Goal: Information Seeking & Learning: Learn about a topic

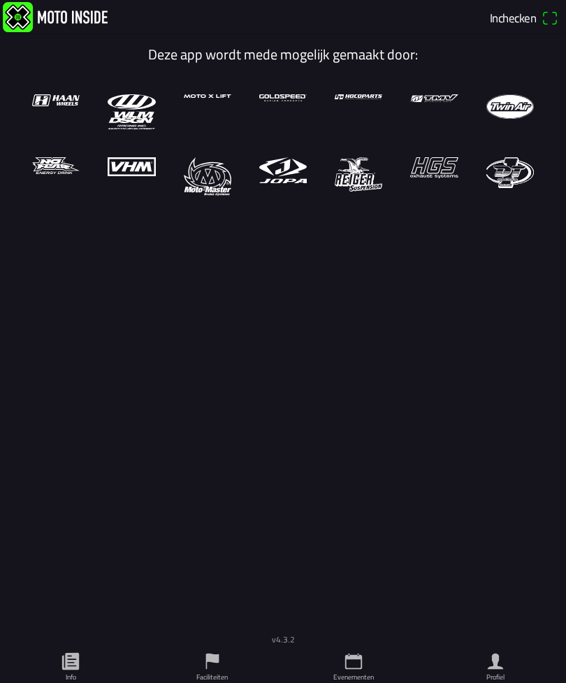
click at [500, 16] on span "Inchecken" at bounding box center [513, 17] width 46 height 18
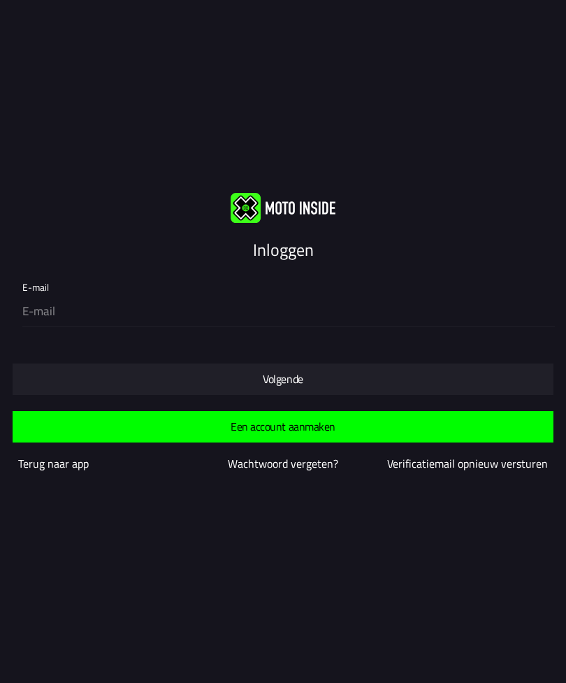
click at [396, 312] on input "email" at bounding box center [285, 311] width 527 height 29
click at [33, 314] on input "email" at bounding box center [285, 311] width 527 height 29
type input "[EMAIL_ADDRESS][DOMAIN_NAME]"
click at [375, 378] on span "Volgende" at bounding box center [283, 378] width 519 height 31
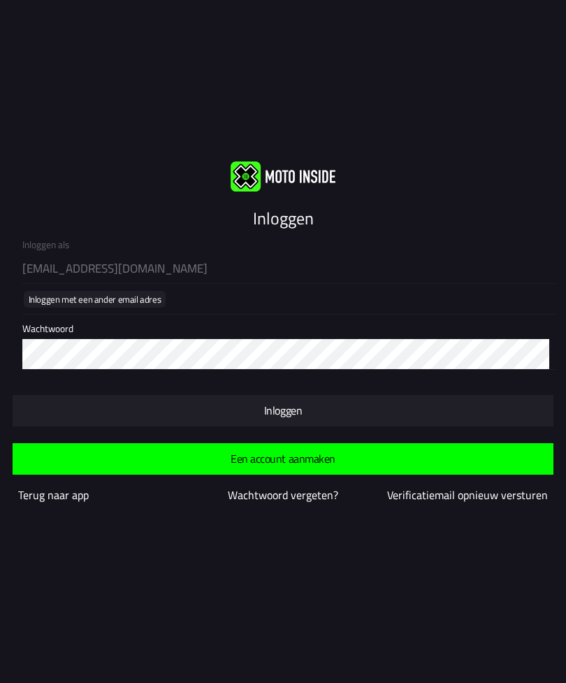
click at [411, 405] on span "button" at bounding box center [283, 410] width 519 height 31
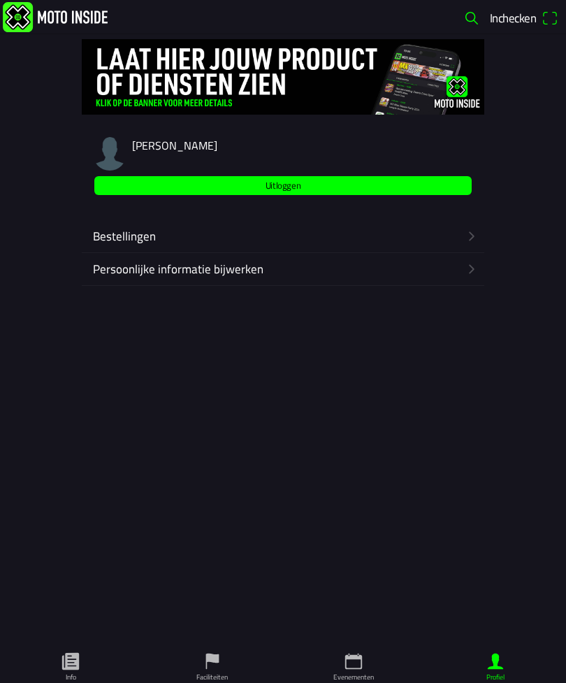
click at [502, 14] on span "Inchecken" at bounding box center [513, 17] width 46 height 18
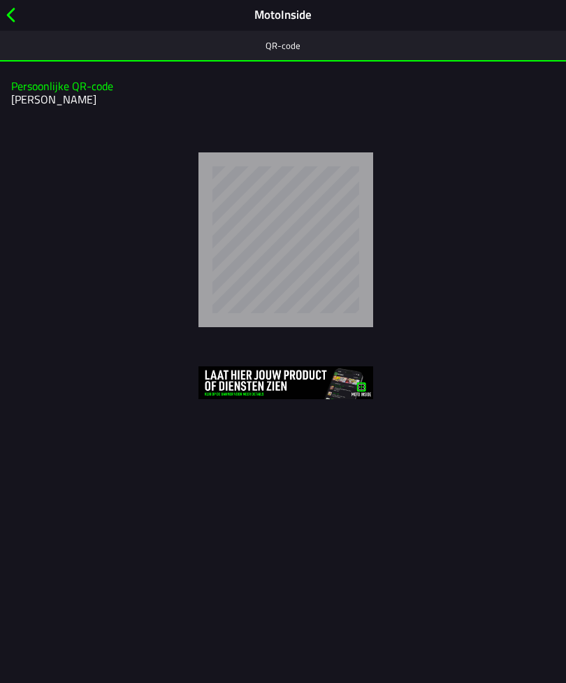
click at [10, 24] on span "button" at bounding box center [10, 15] width 15 height 22
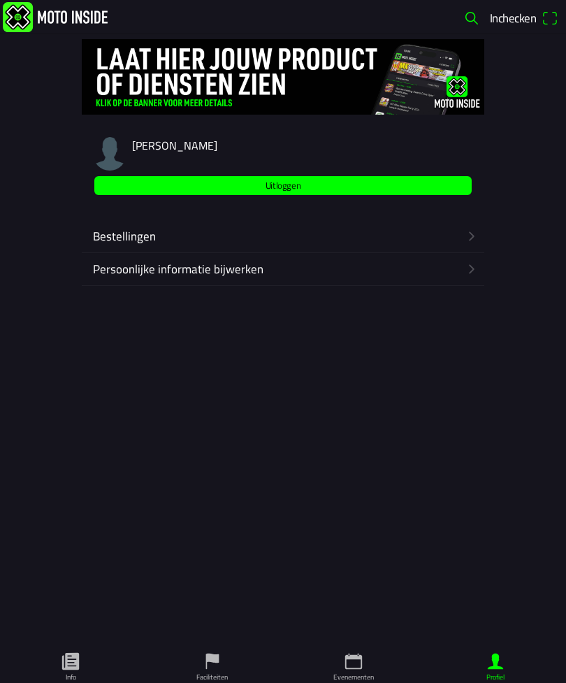
click at [364, 668] on icon "calendar" at bounding box center [353, 661] width 21 height 21
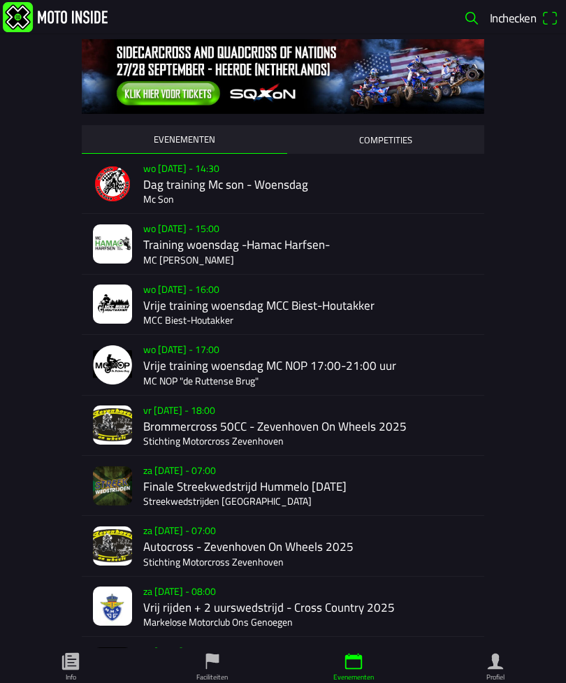
click at [212, 669] on icon "flag" at bounding box center [212, 661] width 21 height 21
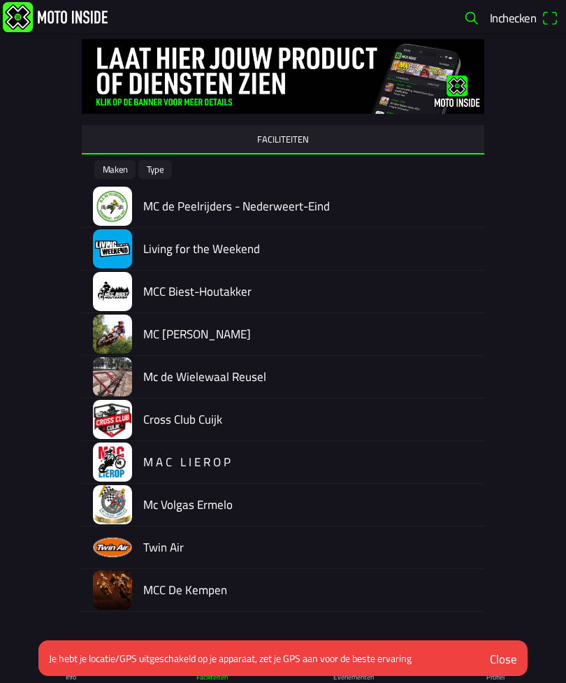
click at [360, 672] on div "Je hebt je locatie/GPS uitgeschakeld op je apparaat, zet je GPS aan voor de bes…" at bounding box center [258, 658] width 441 height 36
click at [350, 667] on div "Je hebt je locatie/GPS uitgeschakeld op je apparaat, zet je GPS aan voor de bes…" at bounding box center [258, 658] width 441 height 36
click at [512, 653] on div "Close" at bounding box center [503, 659] width 27 height 18
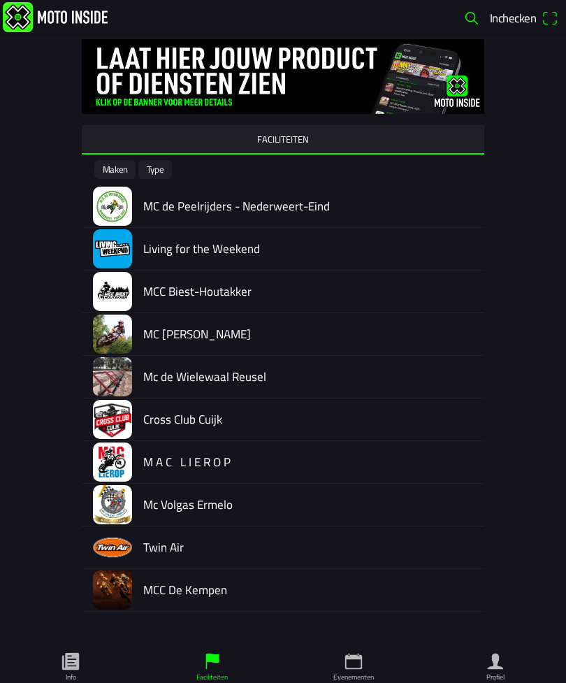
click at [363, 666] on icon "calendar" at bounding box center [353, 661] width 21 height 21
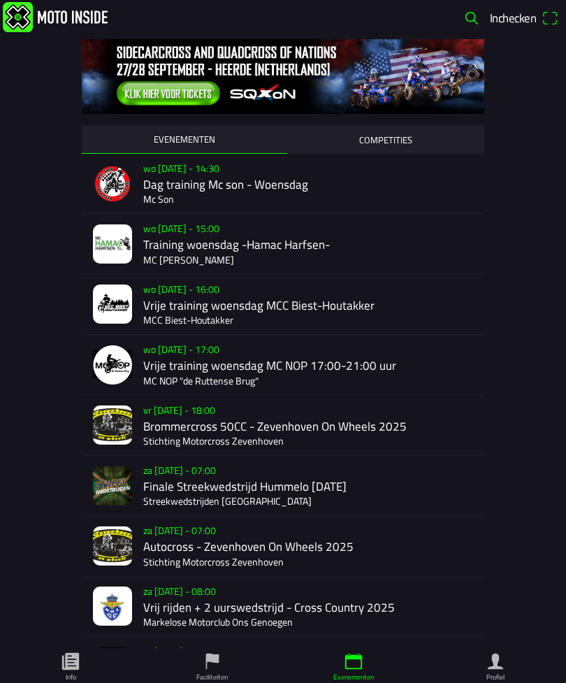
click at [505, 660] on icon "person" at bounding box center [495, 661] width 21 height 21
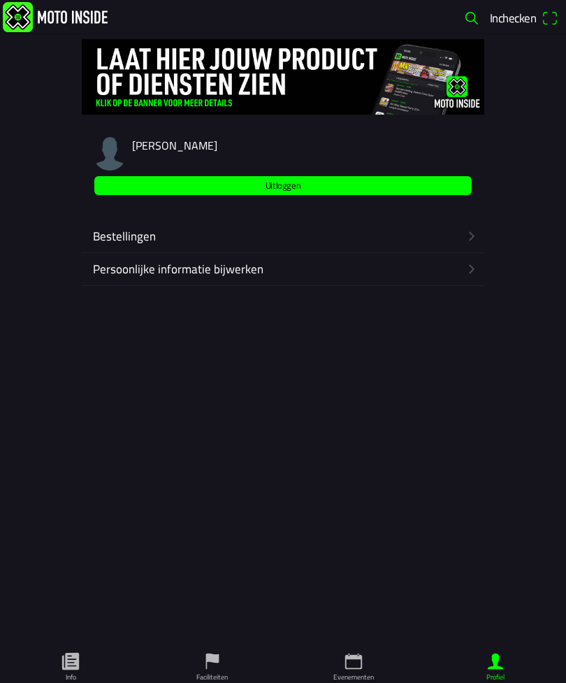
click at [461, 226] on div "Bestellingen" at bounding box center [279, 236] width 372 height 32
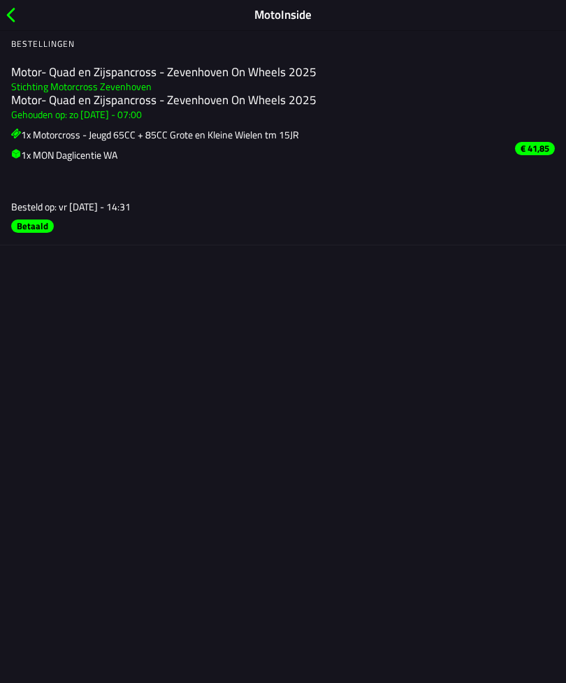
click at [17, 15] on span "button" at bounding box center [10, 15] width 15 height 22
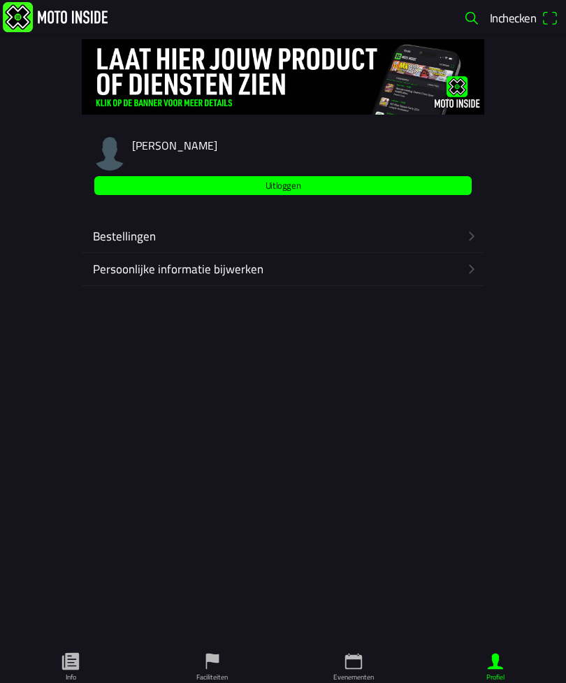
click at [447, 276] on ion-label "Persoonlijke informatie bijwerken" at bounding box center [276, 269] width 366 height 18
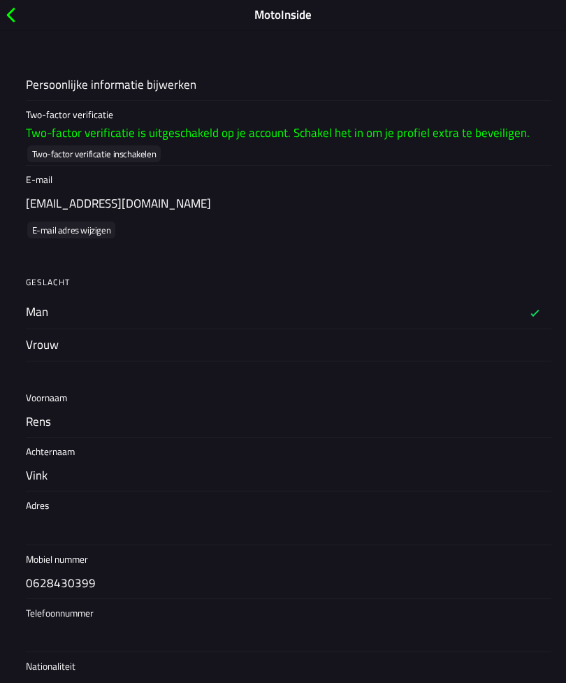
click at [18, 7] on span "button" at bounding box center [10, 15] width 15 height 22
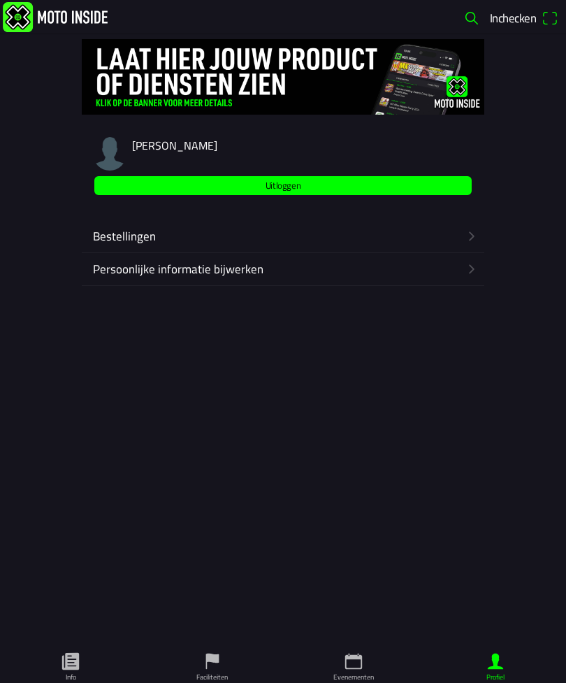
click at [351, 676] on ion-label "Evenementen" at bounding box center [353, 677] width 41 height 10
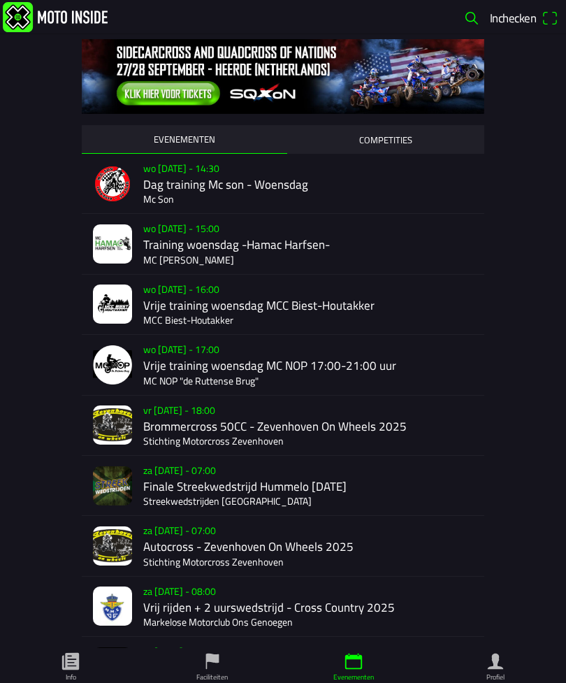
click at [79, 665] on icon "paper" at bounding box center [70, 661] width 17 height 17
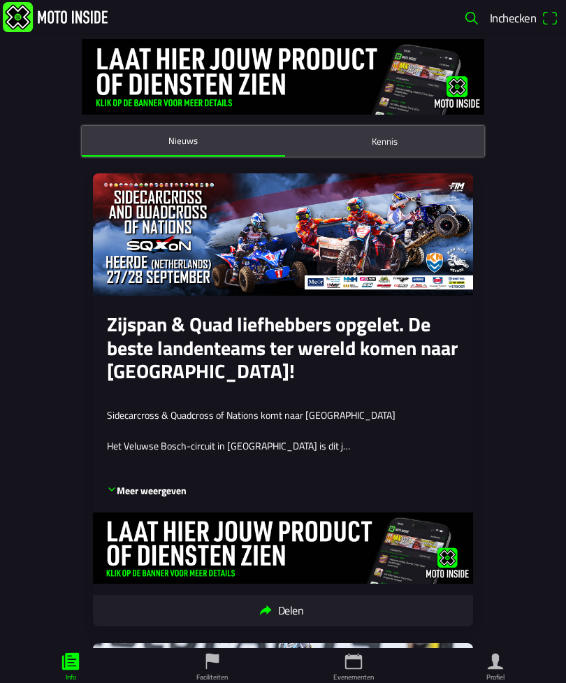
click at [412, 150] on button "Kennis" at bounding box center [385, 141] width 200 height 31
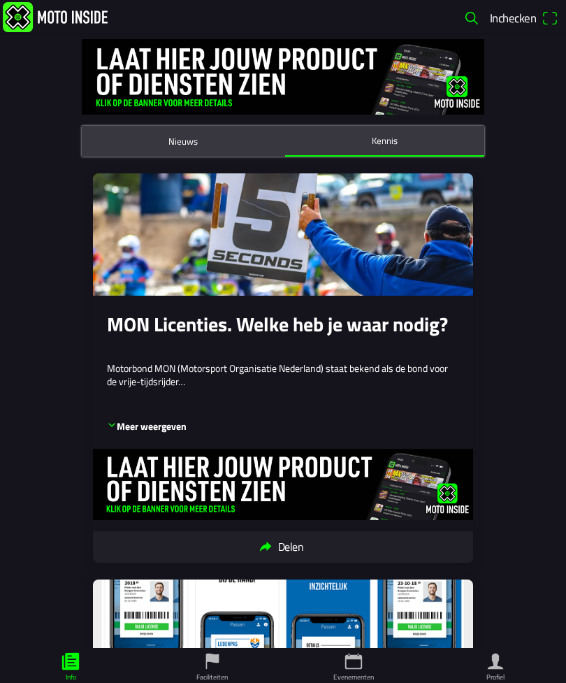
click at [142, 139] on button "Nieuws" at bounding box center [183, 141] width 203 height 31
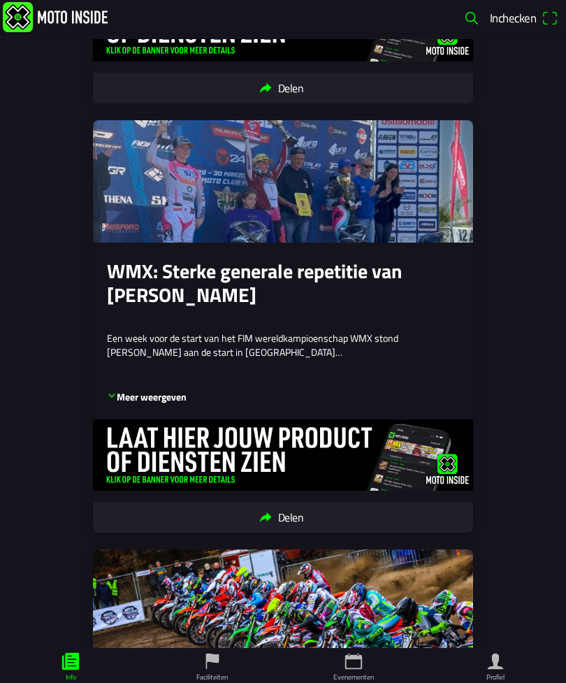
scroll to position [989, 0]
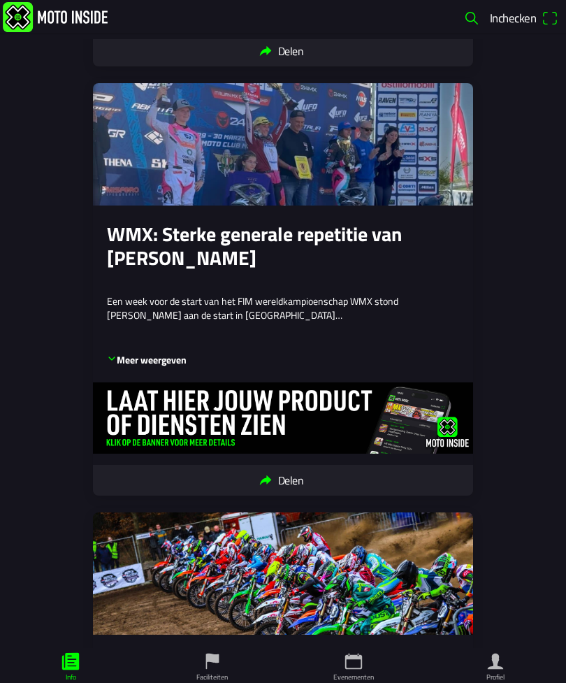
click at [220, 674] on ion-label "Faciliteiten" at bounding box center [211, 677] width 31 height 10
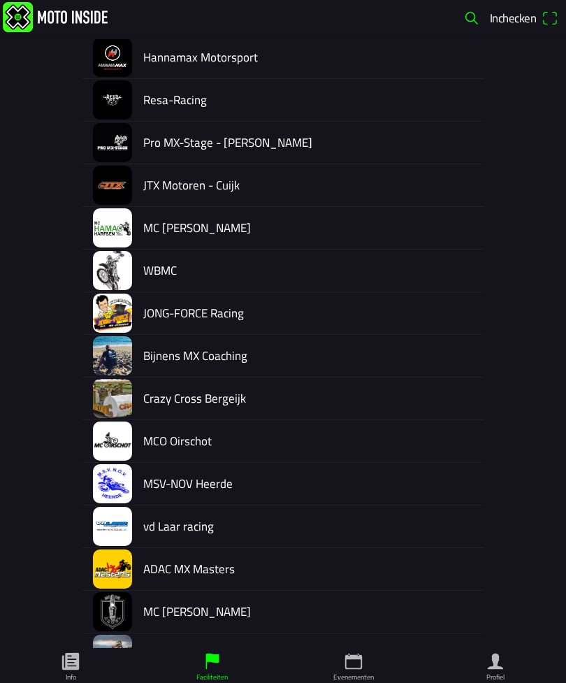
scroll to position [576, 0]
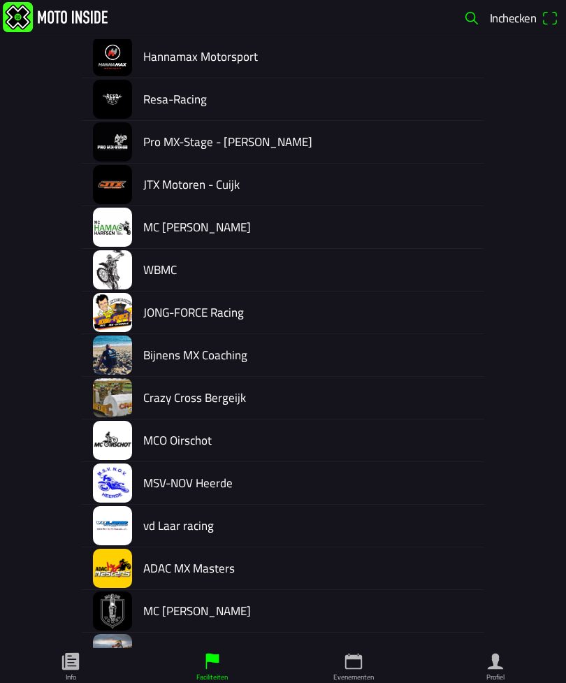
click at [364, 669] on icon "calendar" at bounding box center [353, 661] width 21 height 21
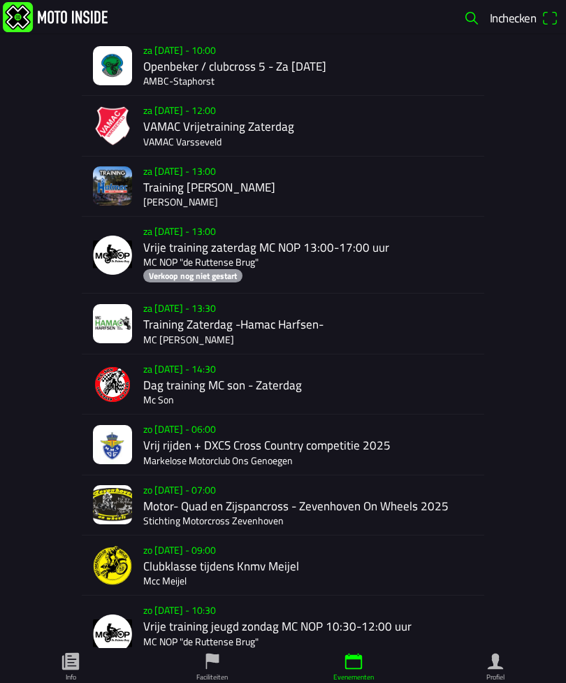
scroll to position [724, 0]
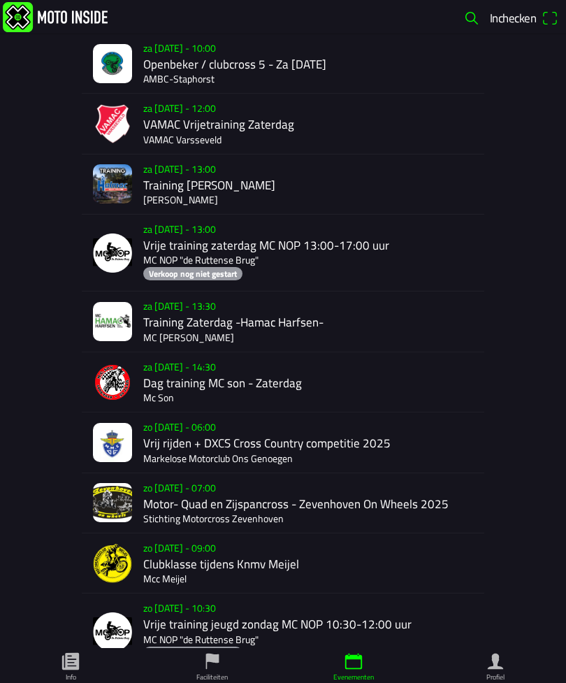
click at [391, 518] on div "zo [DATE] - 07:00 Motor- Quad en Zijspancross - Zevenhoven On Wheels 2025 Stich…" at bounding box center [310, 502] width 335 height 59
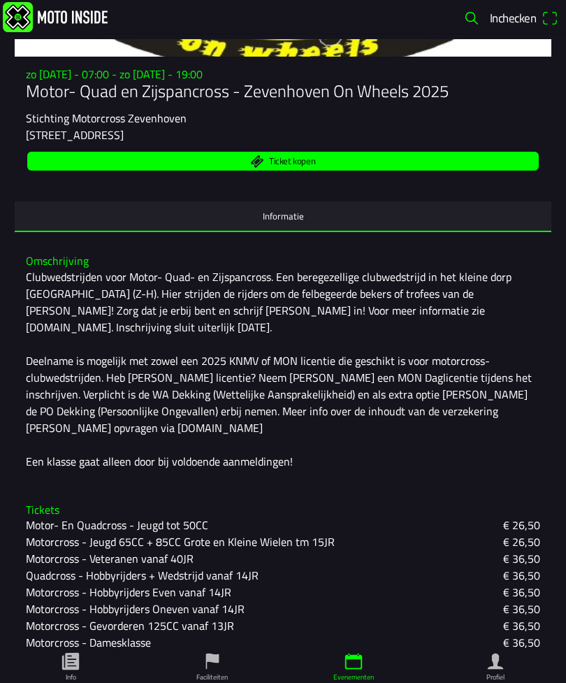
scroll to position [187, 0]
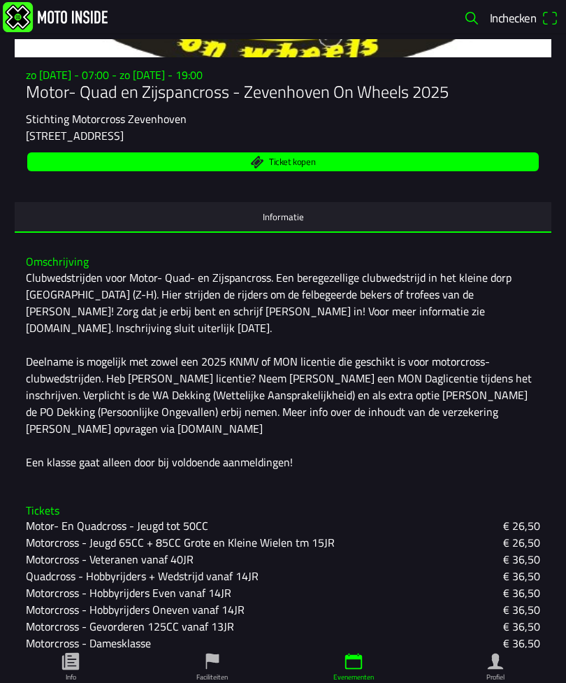
click at [440, 226] on button "Informatie" at bounding box center [283, 216] width 537 height 29
click at [412, 231] on button "Informatie" at bounding box center [283, 216] width 537 height 29
click at [305, 231] on button "Informatie" at bounding box center [283, 216] width 537 height 29
click at [275, 231] on button "Informatie" at bounding box center [283, 216] width 537 height 29
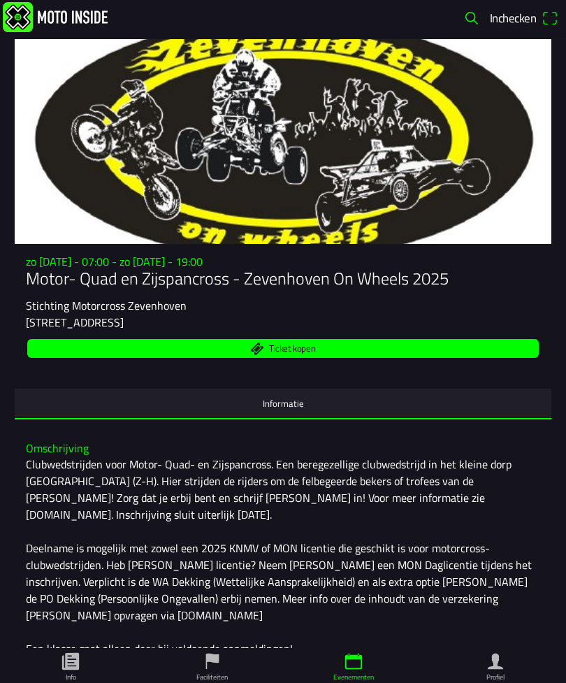
scroll to position [0, 0]
click at [152, 32] on link at bounding box center [231, 17] width 456 height 30
